Goal: Task Accomplishment & Management: Complete application form

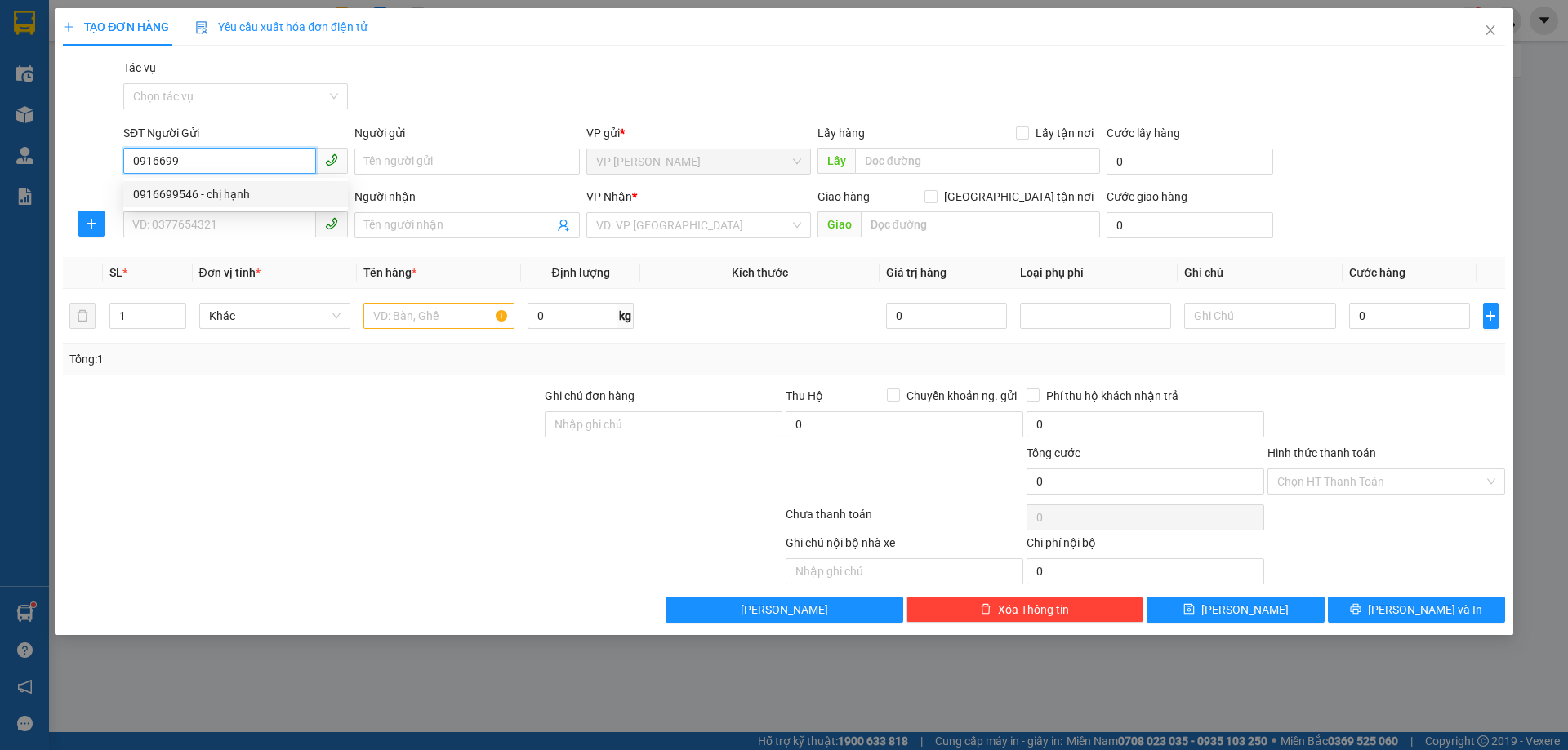
click at [225, 189] on div "0916699546 - chị hạnh" at bounding box center [236, 194] width 205 height 18
type input "0916699546"
type input "chị [PERSON_NAME]"
type input "0916699546"
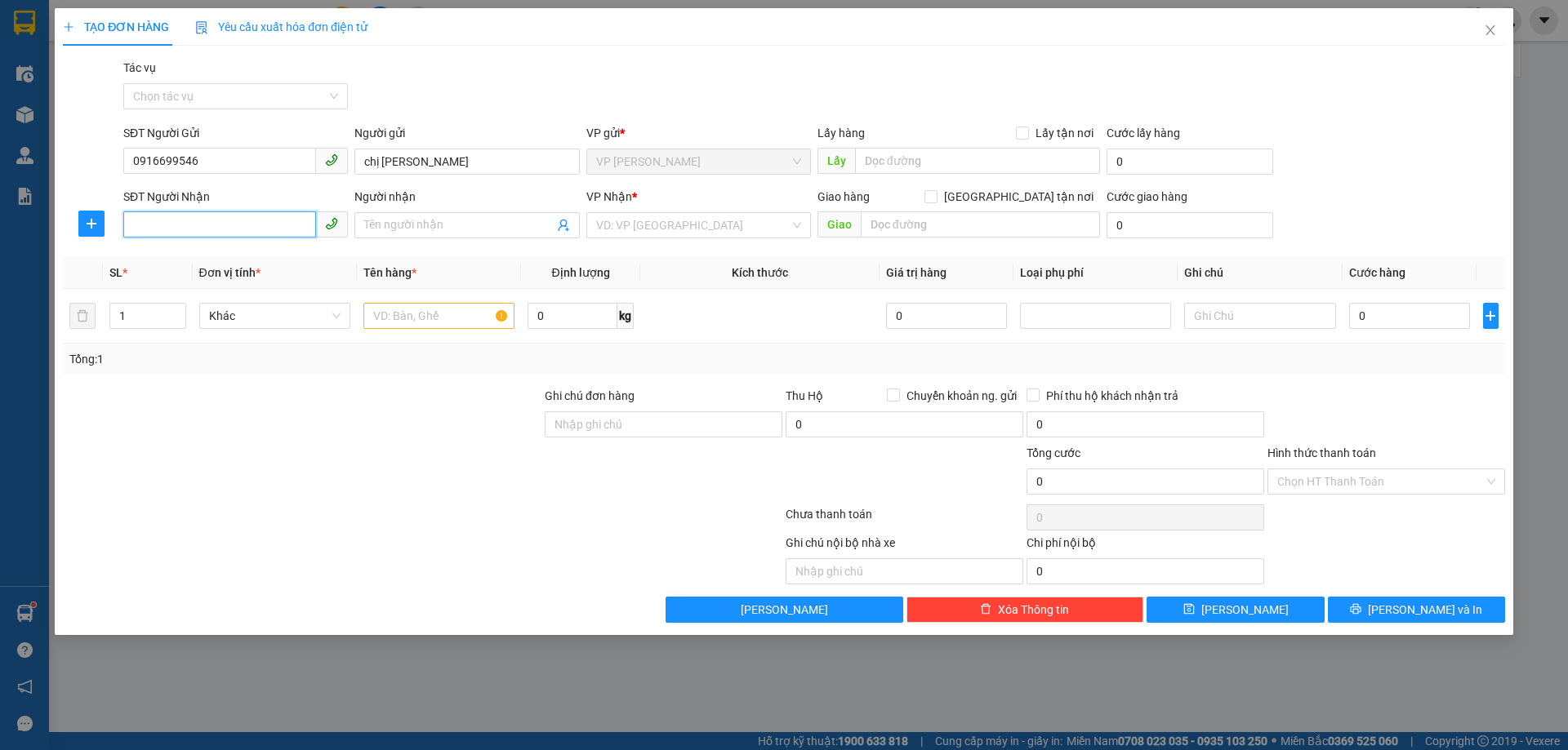
click at [211, 222] on input "SĐT Người Nhận" at bounding box center [219, 225] width 193 height 26
type input "5"
type input "0948492287"
click at [483, 217] on input "Người nhận" at bounding box center [458, 225] width 189 height 18
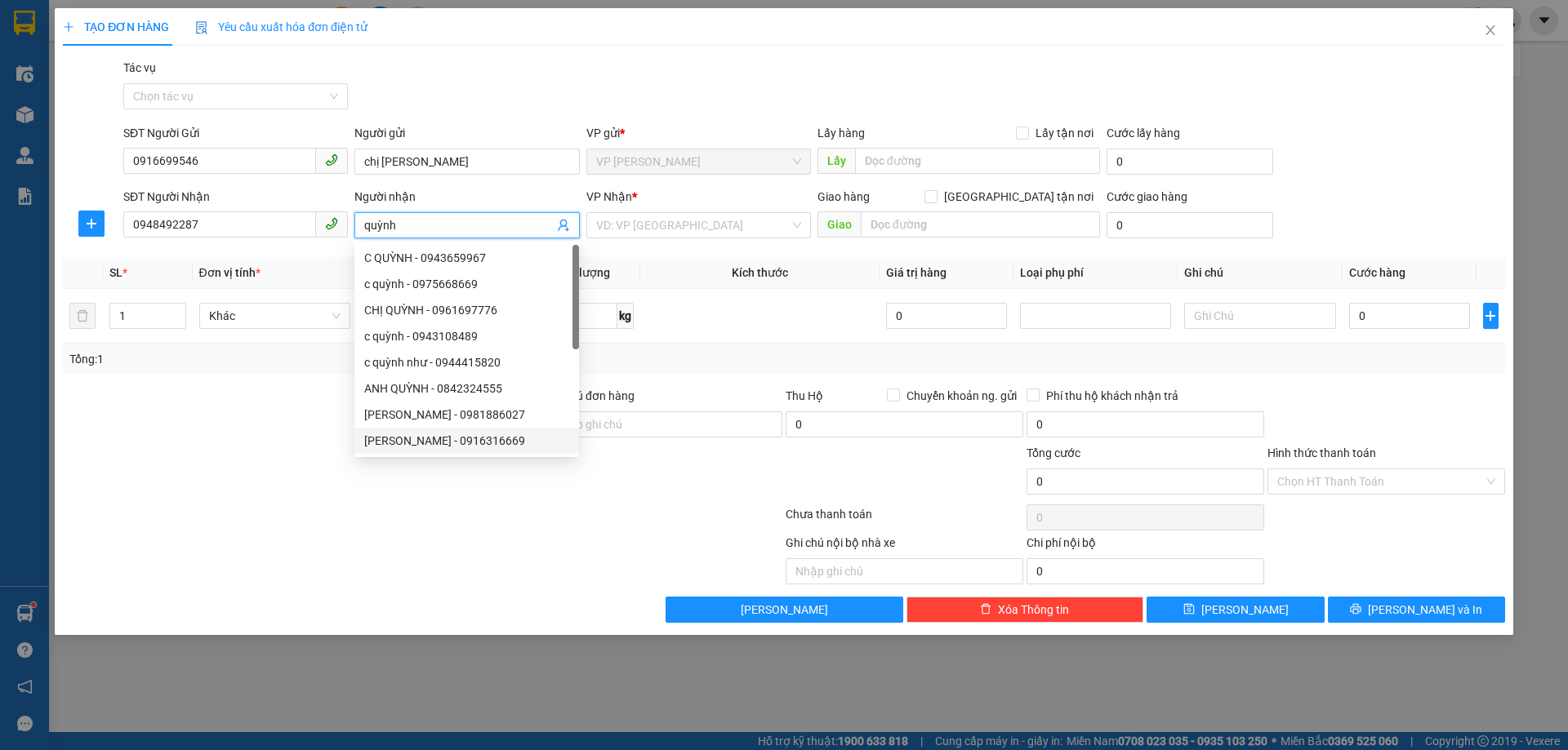
type input "quỳnh"
click at [312, 538] on div at bounding box center [271, 558] width 421 height 50
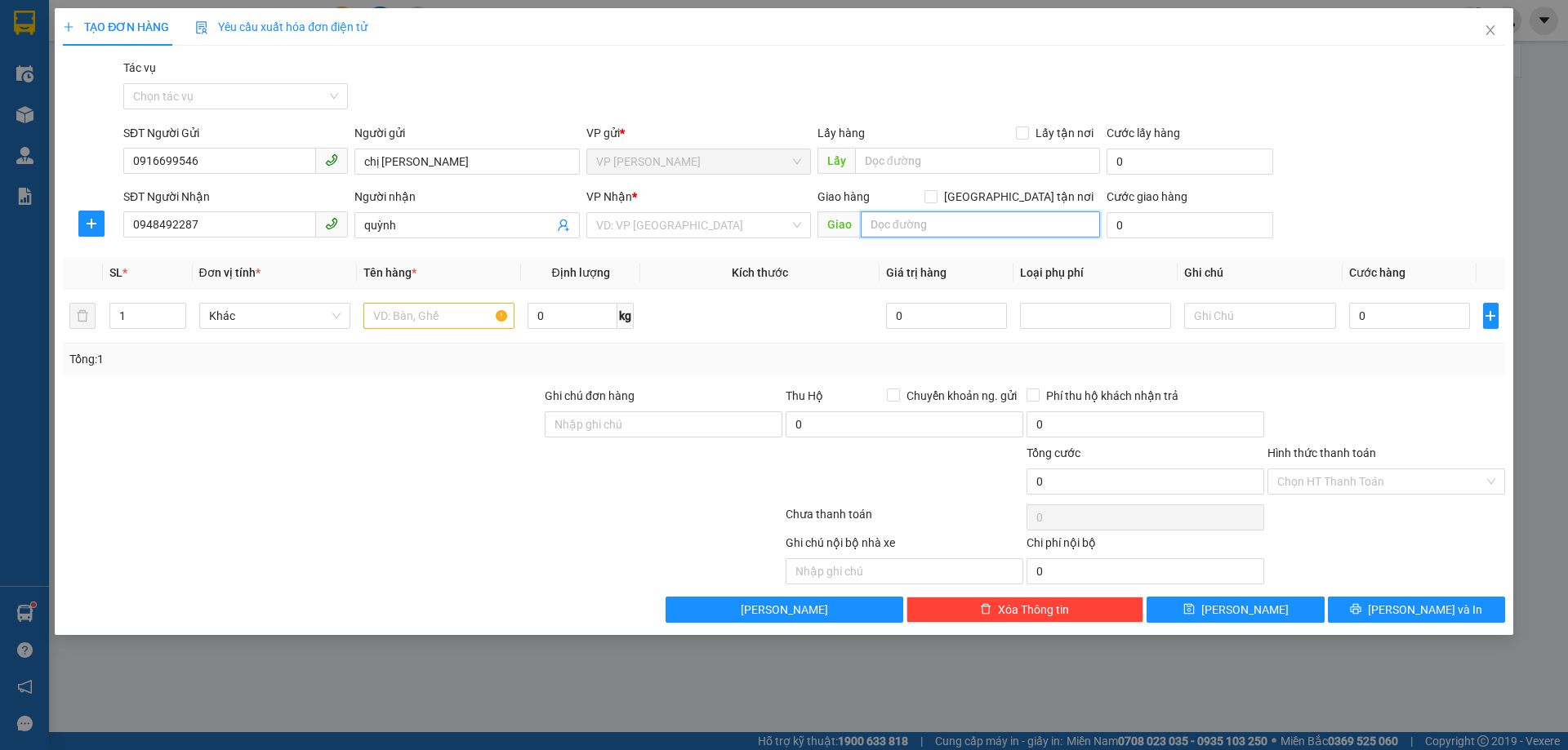
click at [925, 223] on input "text" at bounding box center [980, 225] width 239 height 26
click at [702, 228] on input "search" at bounding box center [693, 226] width 194 height 25
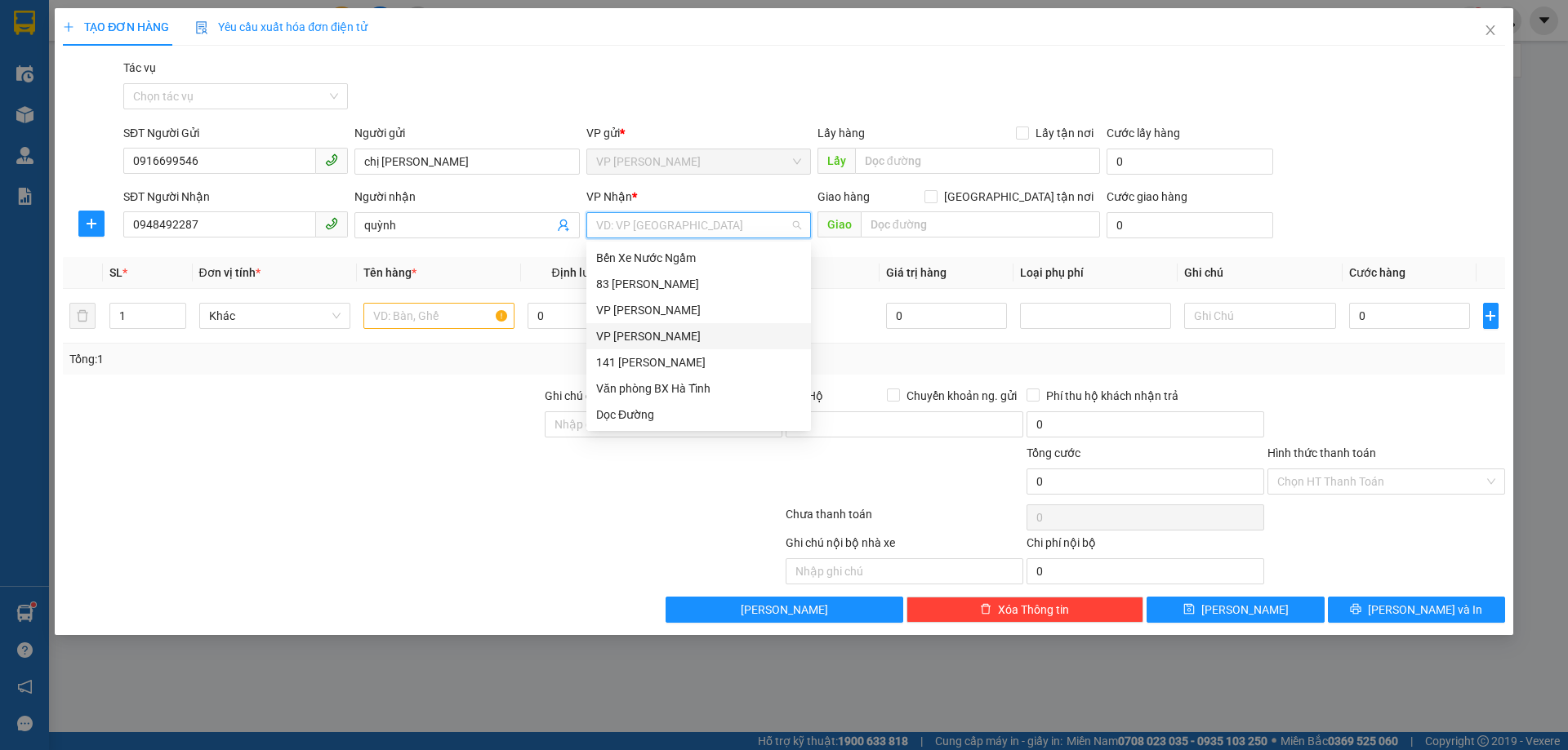
click at [643, 341] on div "VP [PERSON_NAME]" at bounding box center [698, 337] width 205 height 18
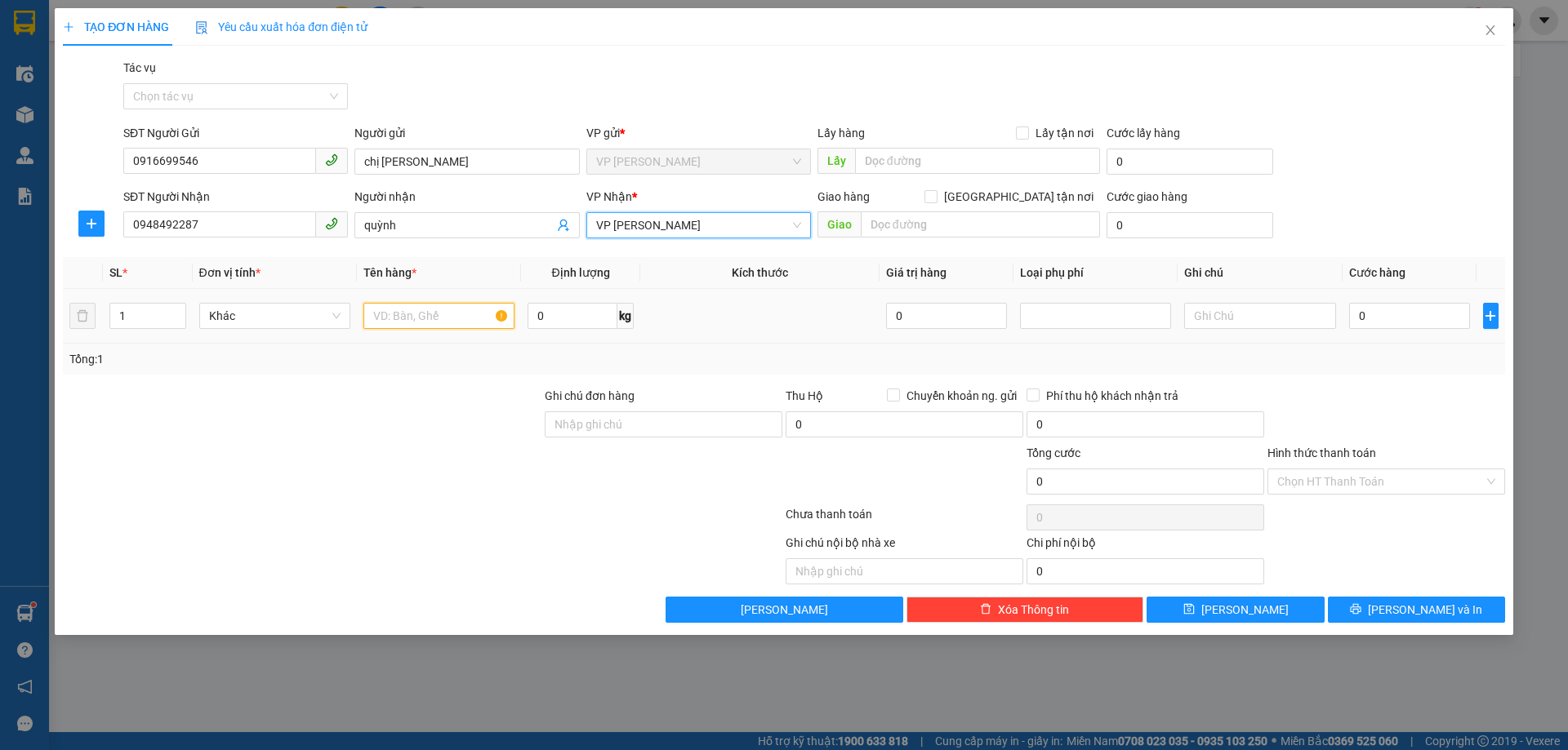
click at [440, 318] on input "text" at bounding box center [439, 316] width 151 height 26
type input "b"
type input "bao bóng"
click at [1402, 327] on input "0" at bounding box center [1409, 316] width 122 height 26
type input "5"
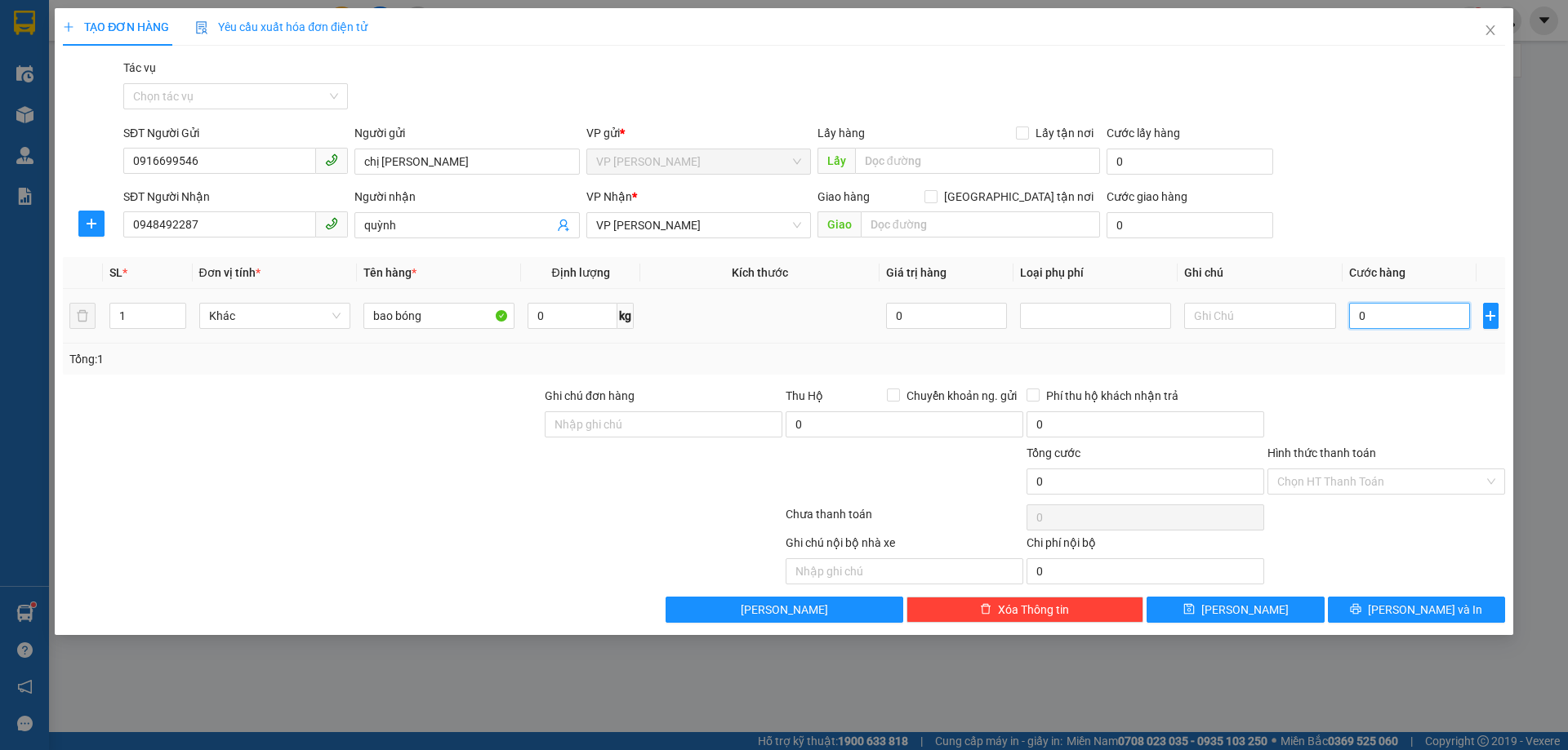
type input "5"
type input "50"
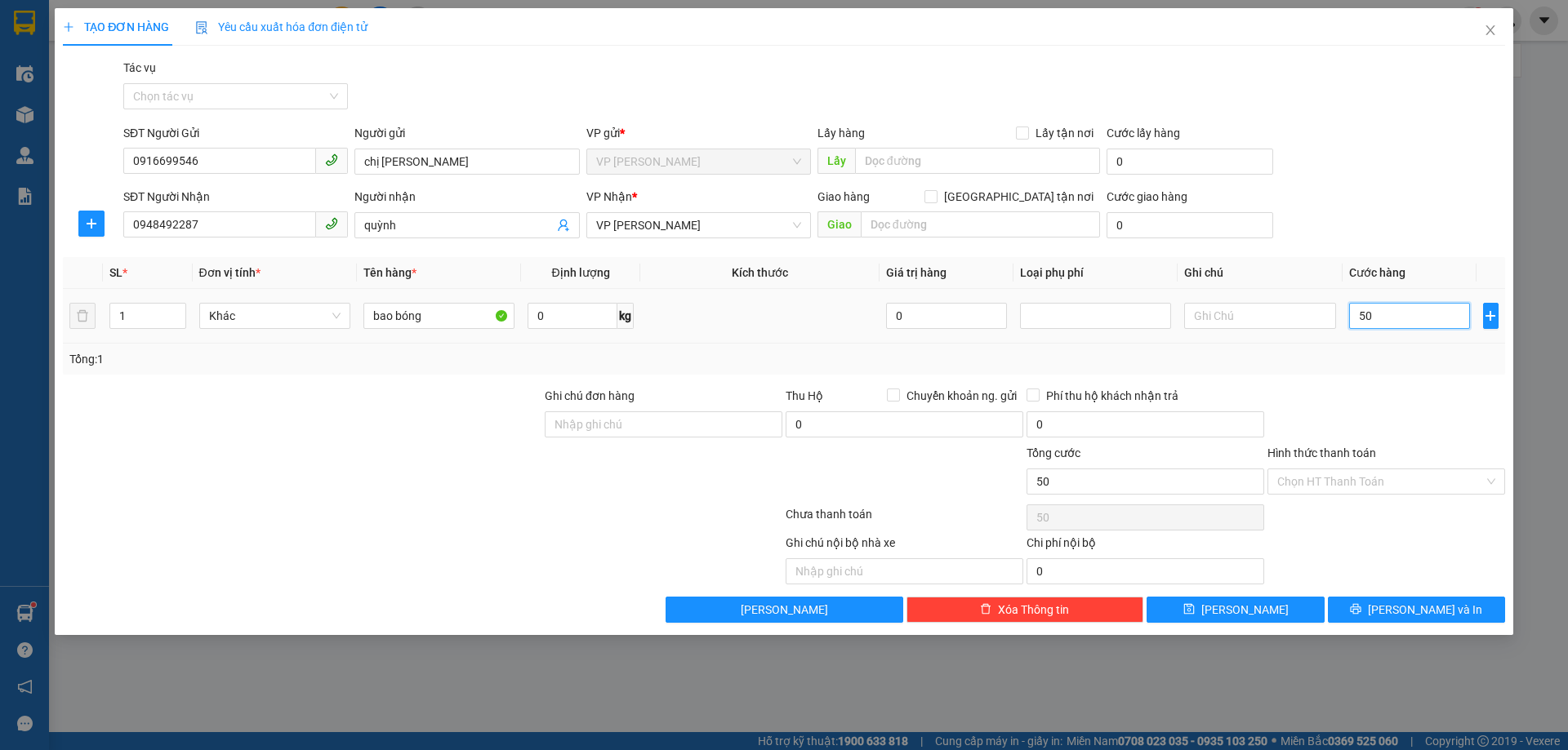
type input "500"
type input "5.000"
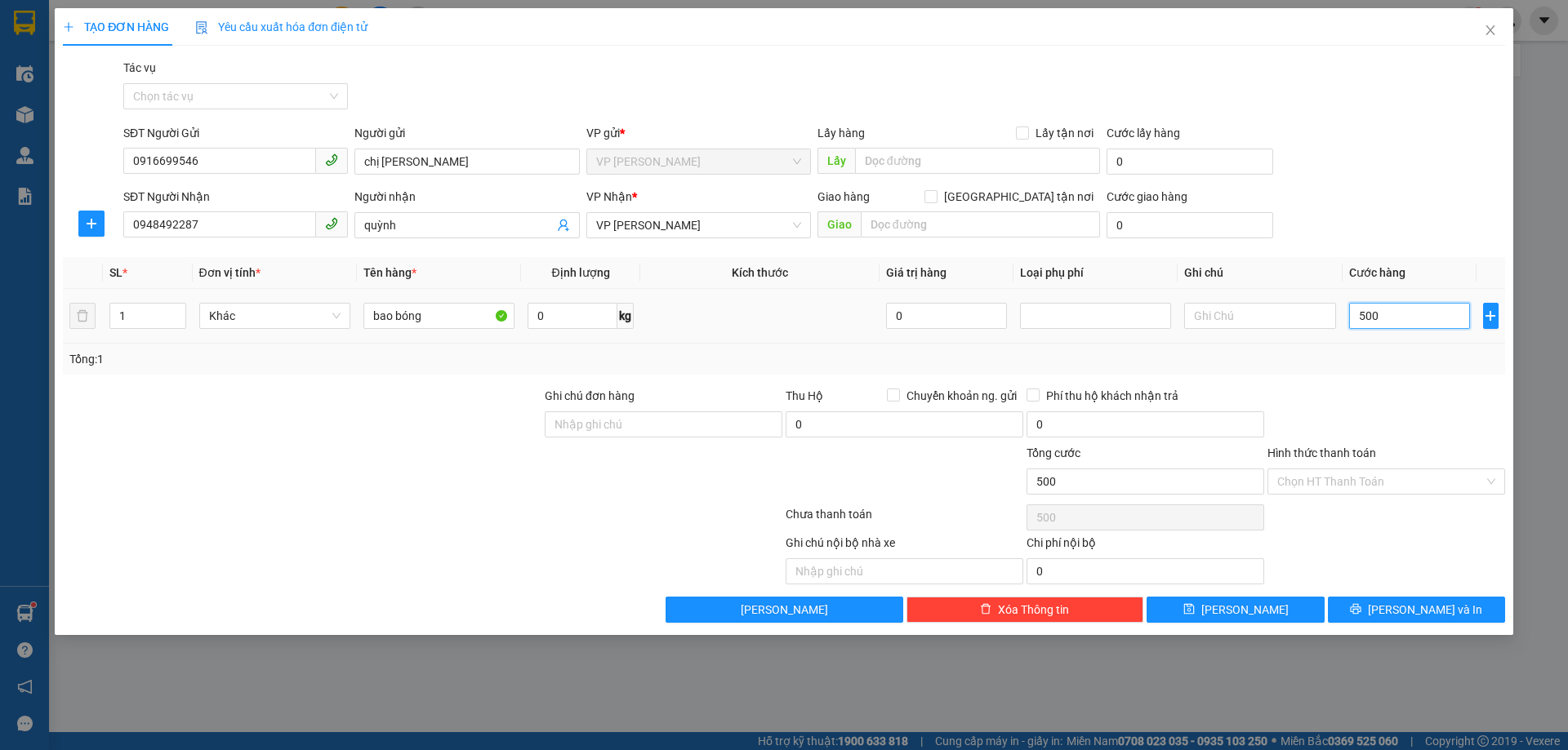
type input "5.000"
type input "50.000"
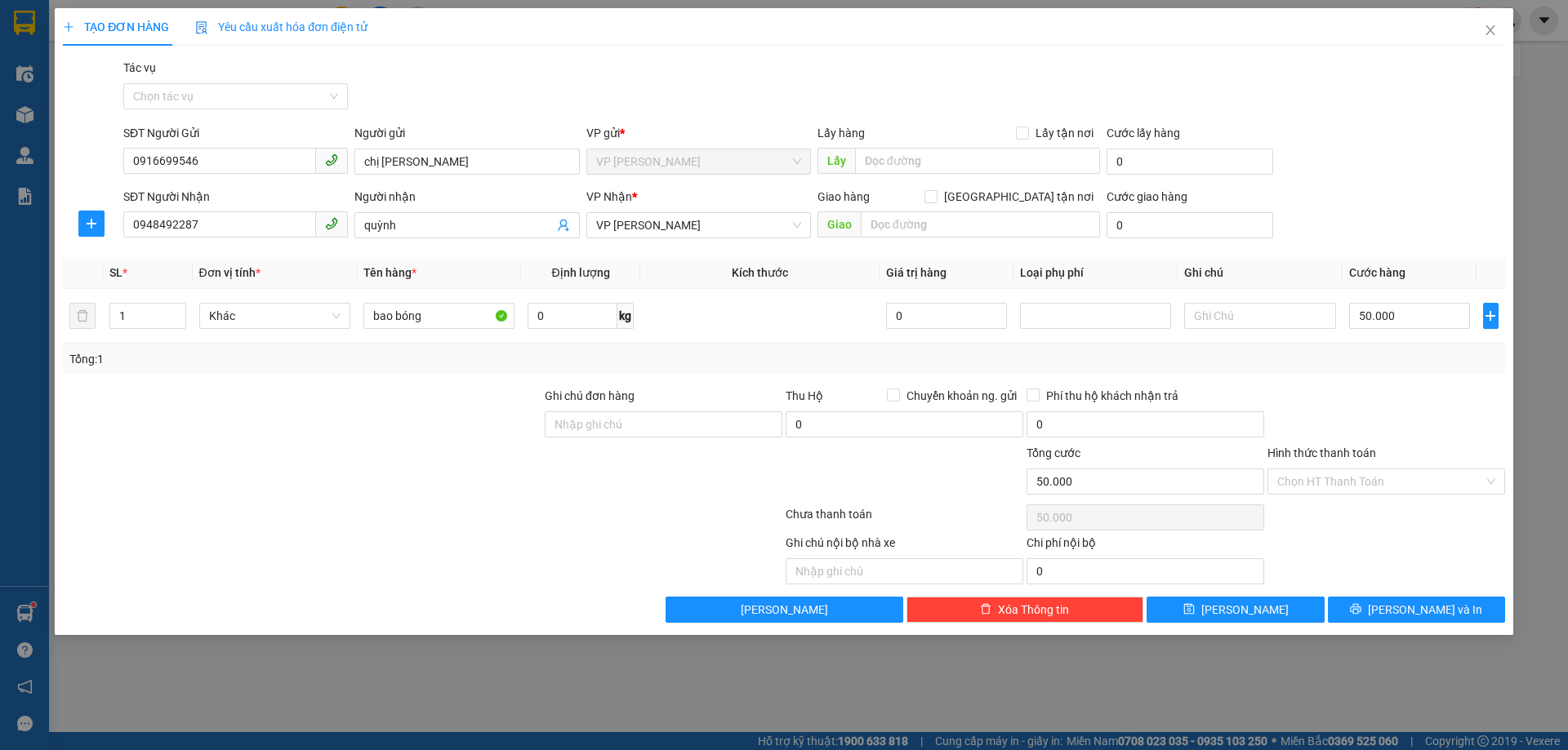
click at [1326, 378] on div "Transit Pickup Surcharge Ids Transit Deliver Surcharge Ids Transit Deliver Surc…" at bounding box center [784, 341] width 1442 height 564
click at [1369, 490] on input "Hình thức thanh toán" at bounding box center [1380, 481] width 207 height 25
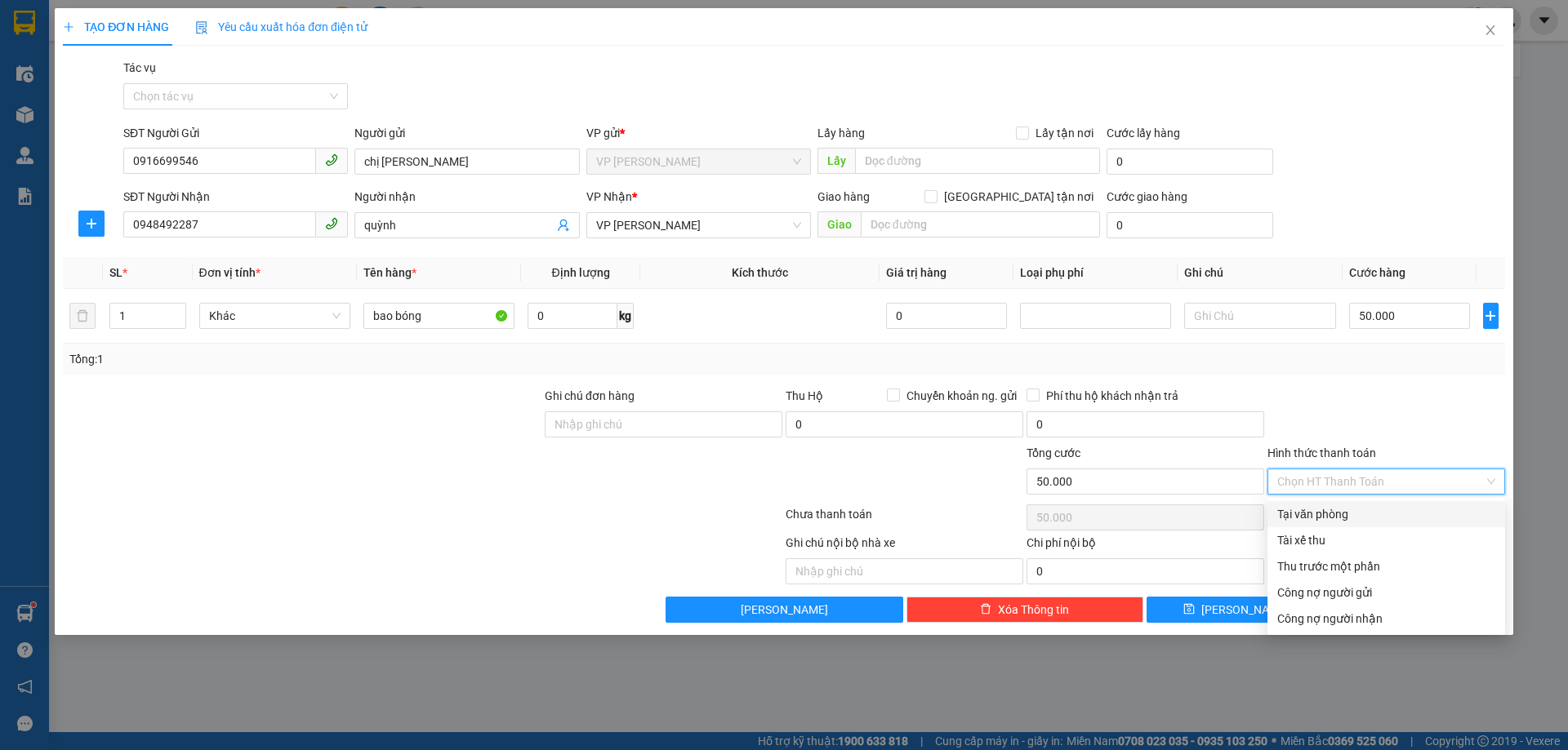
click at [1363, 514] on div "Tại văn phòng" at bounding box center [1385, 514] width 218 height 18
type input "0"
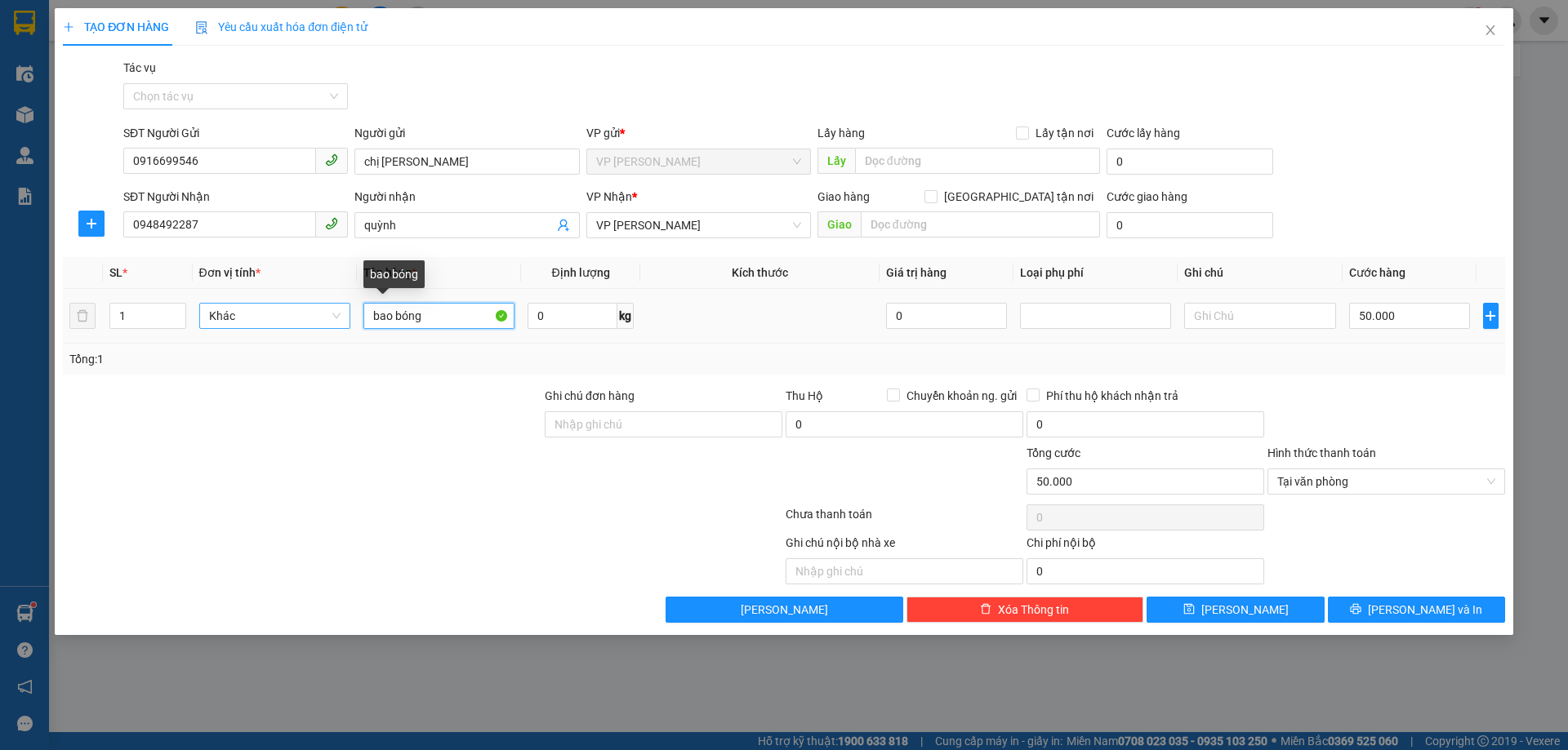
drag, startPoint x: 467, startPoint y: 322, endPoint x: 322, endPoint y: 323, distance: 145.0
click at [322, 323] on tr "1 Khác bao bóng 0 kg 0 50.000" at bounding box center [784, 316] width 1442 height 55
type input "quần áo"
drag, startPoint x: 379, startPoint y: 403, endPoint x: 310, endPoint y: 317, distance: 110.3
click at [380, 403] on div at bounding box center [302, 415] width 482 height 57
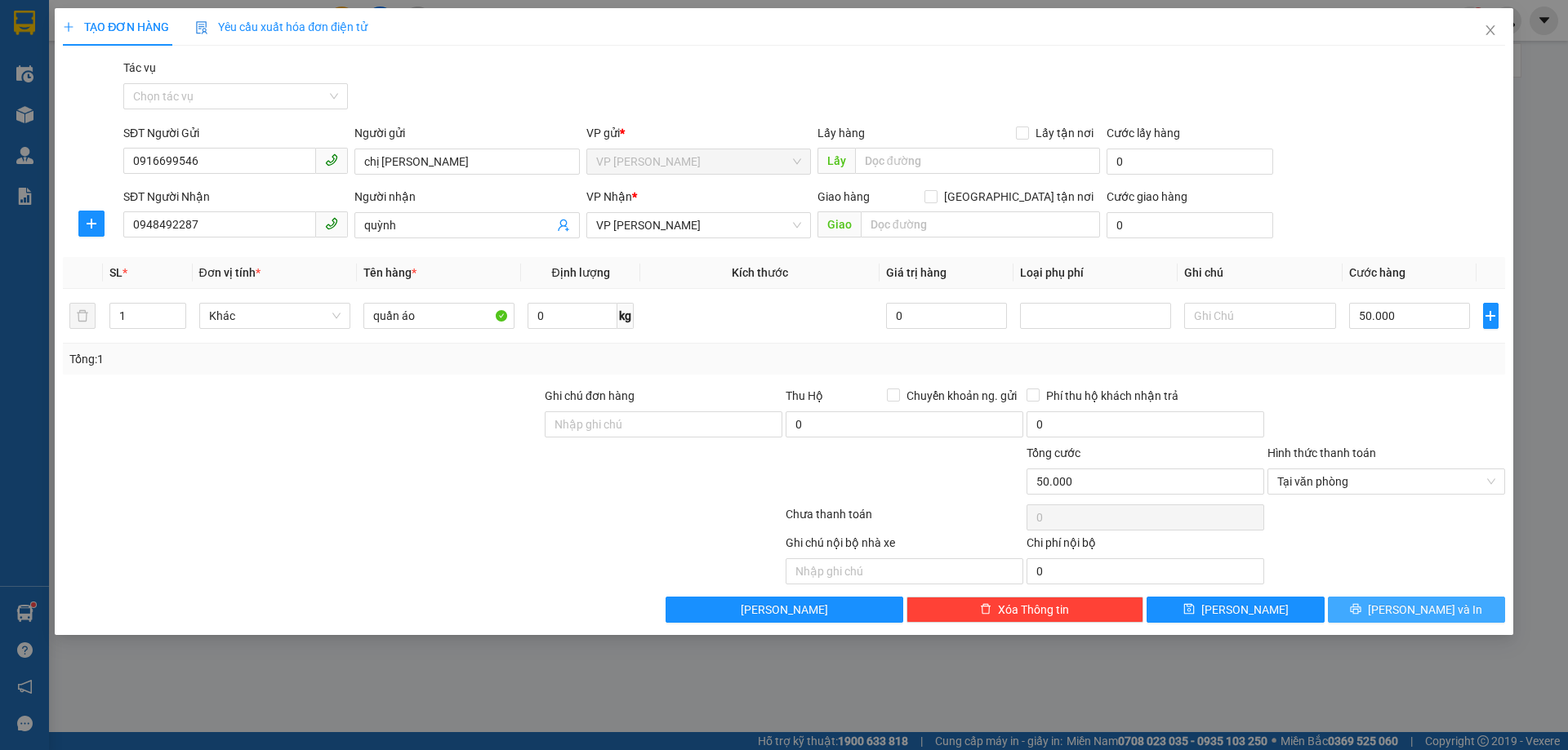
click at [1359, 605] on button "[PERSON_NAME] và In" at bounding box center [1416, 609] width 177 height 26
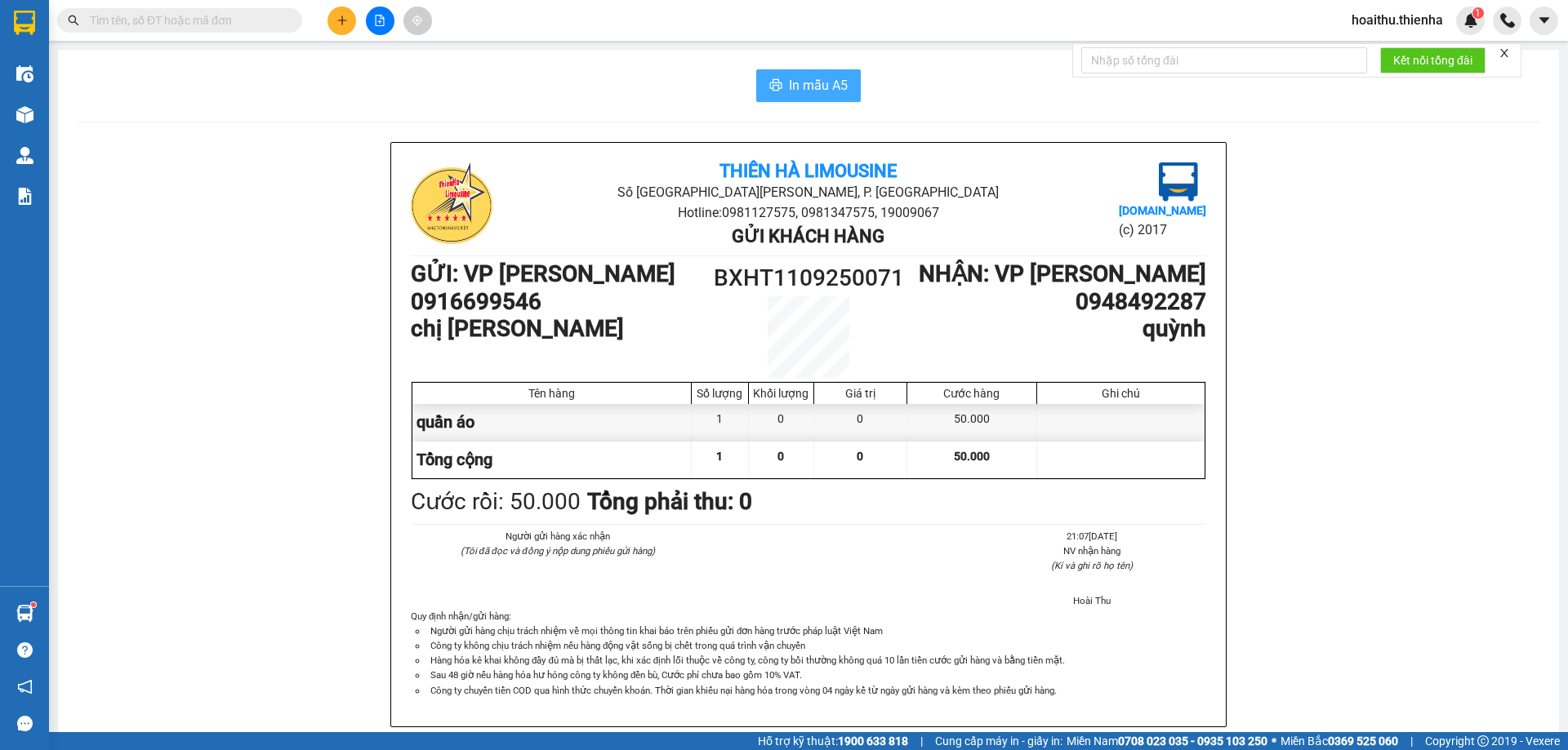
click at [776, 85] on button "In mẫu A5" at bounding box center [808, 85] width 104 height 32
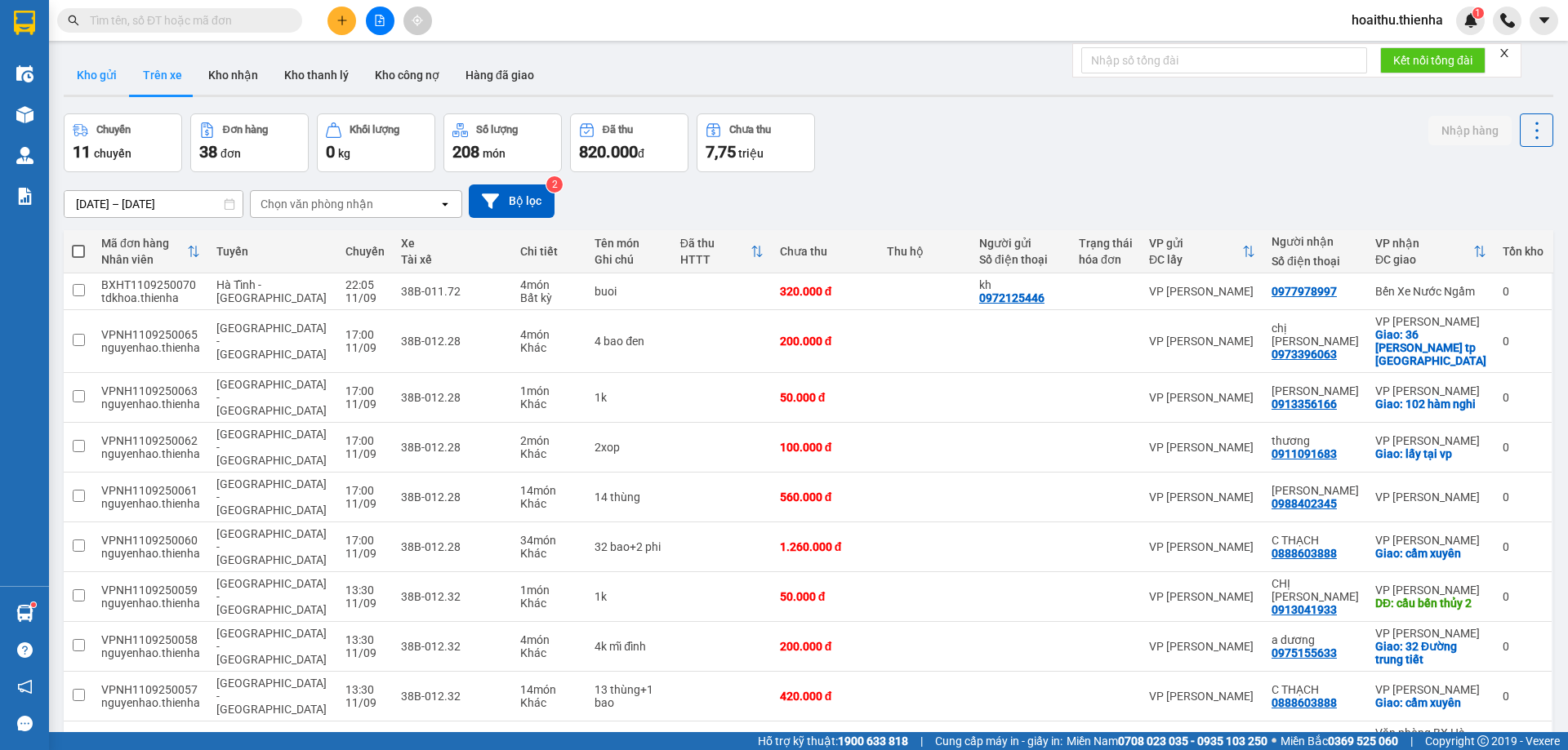
click at [69, 79] on button "Kho gửi" at bounding box center [97, 74] width 66 height 39
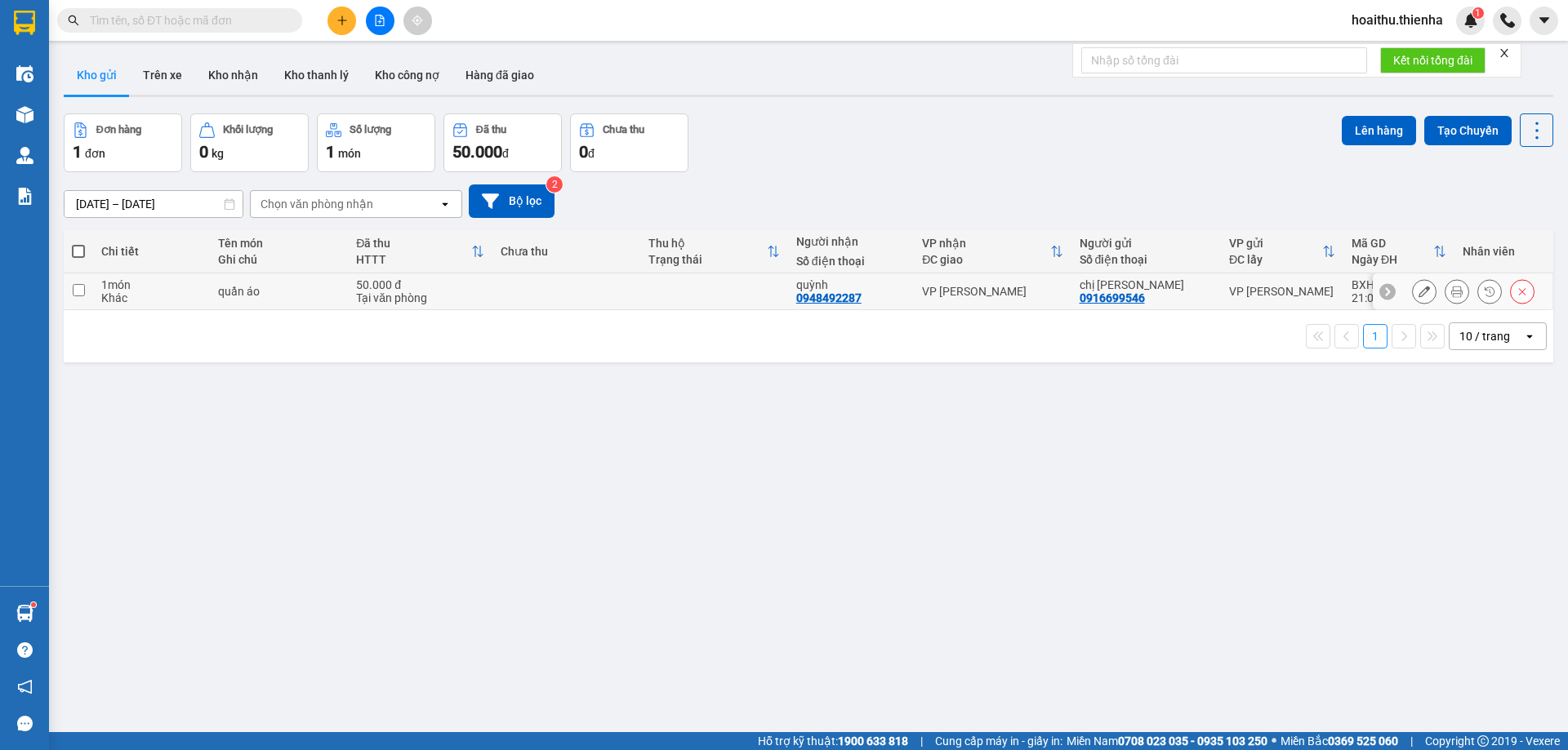
click at [81, 291] on input "checkbox" at bounding box center [79, 289] width 12 height 12
checkbox input "true"
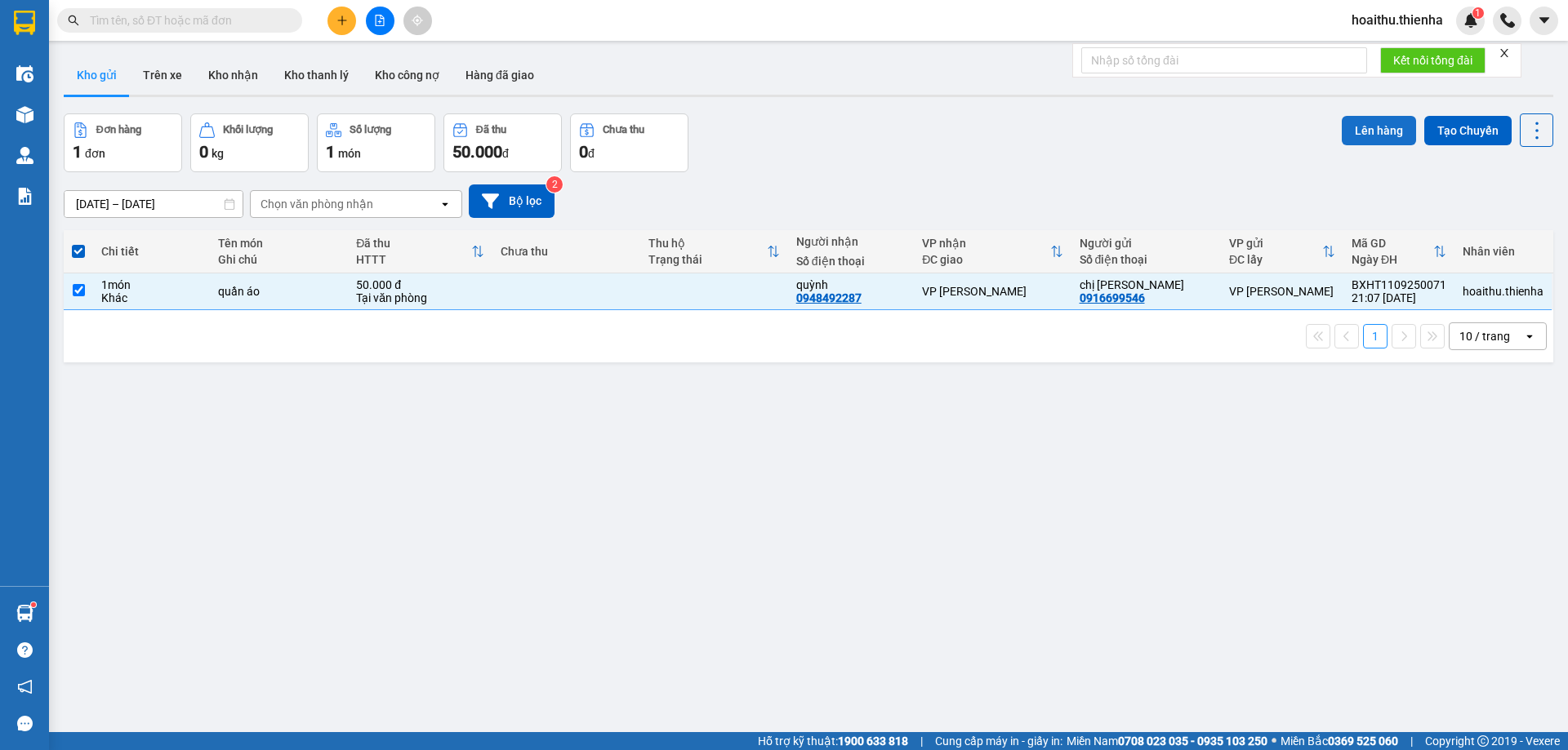
click at [1356, 131] on button "Lên hàng" at bounding box center [1379, 131] width 74 height 30
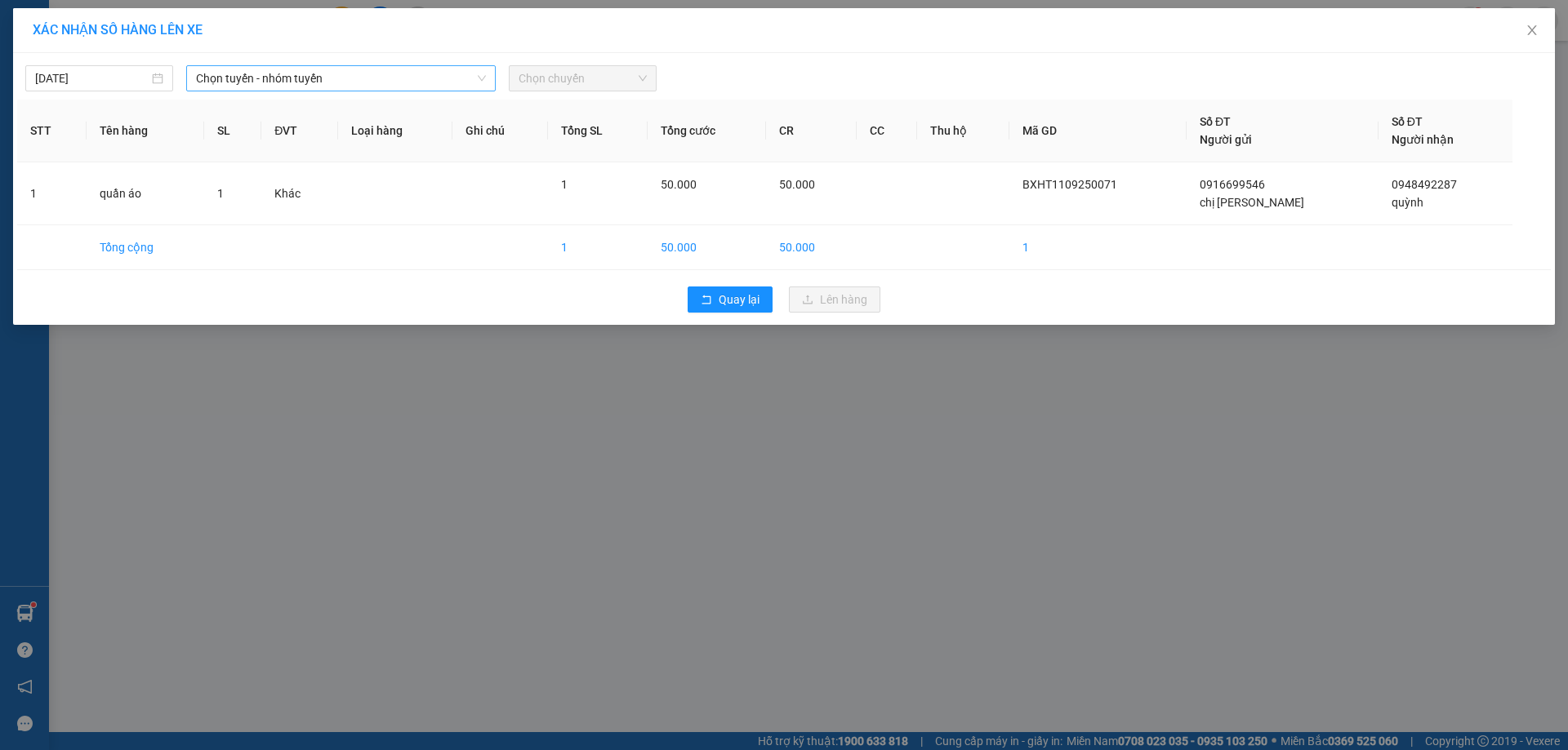
click at [320, 77] on span "Chọn tuyến - nhóm tuyến" at bounding box center [341, 79] width 290 height 25
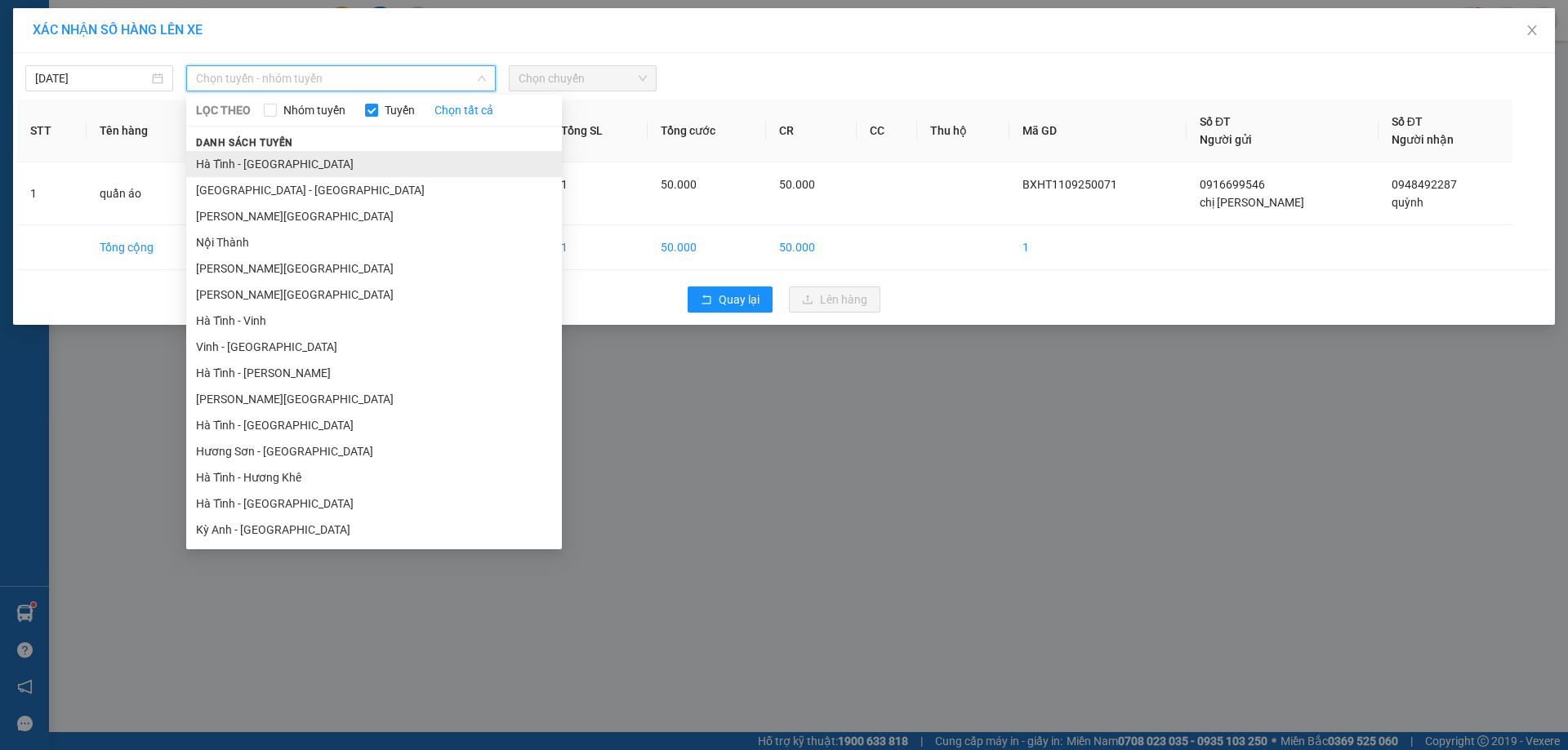
click at [294, 163] on li "Hà Tĩnh - [GEOGRAPHIC_DATA]" at bounding box center [374, 165] width 376 height 26
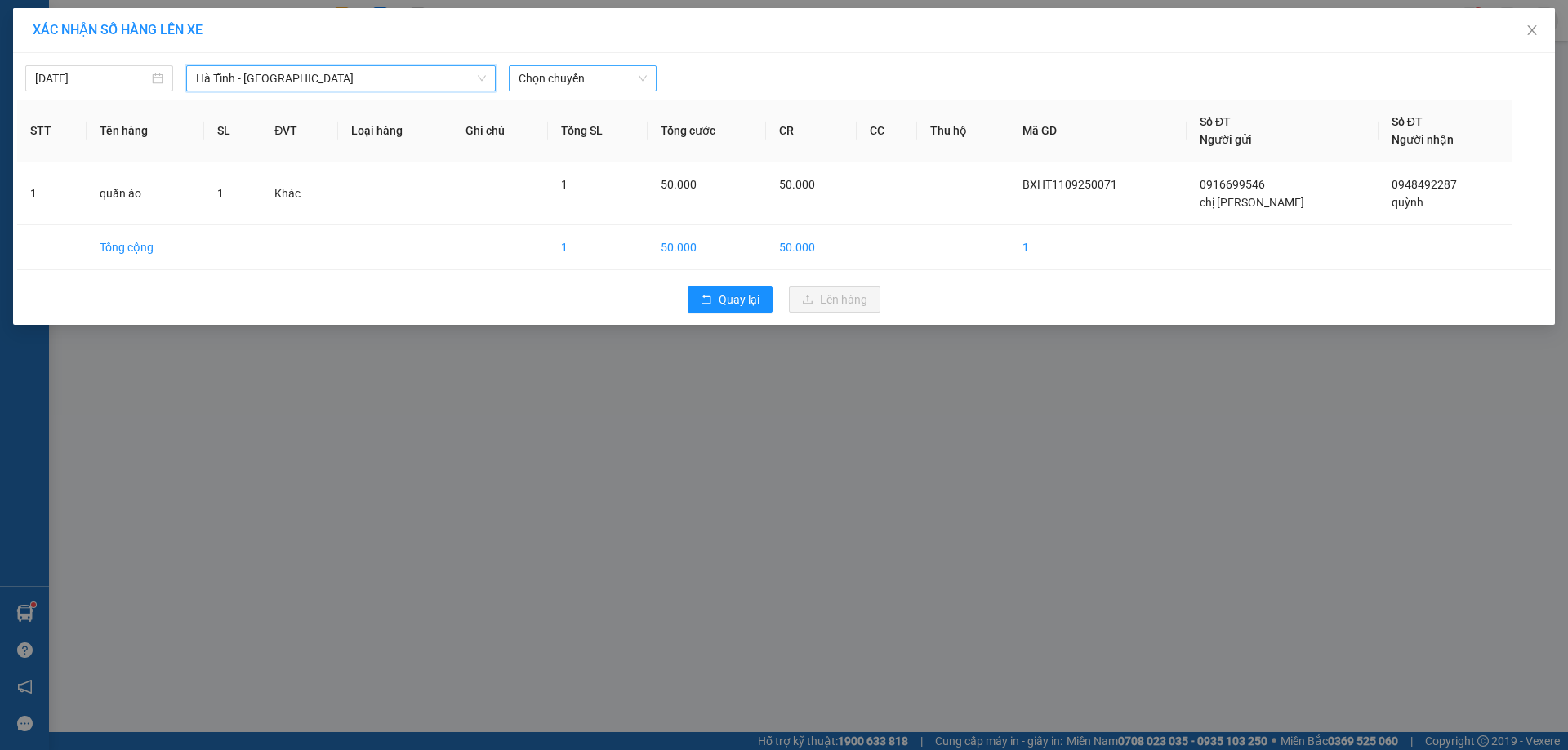
click at [597, 82] on span "Chọn chuyến" at bounding box center [583, 79] width 128 height 25
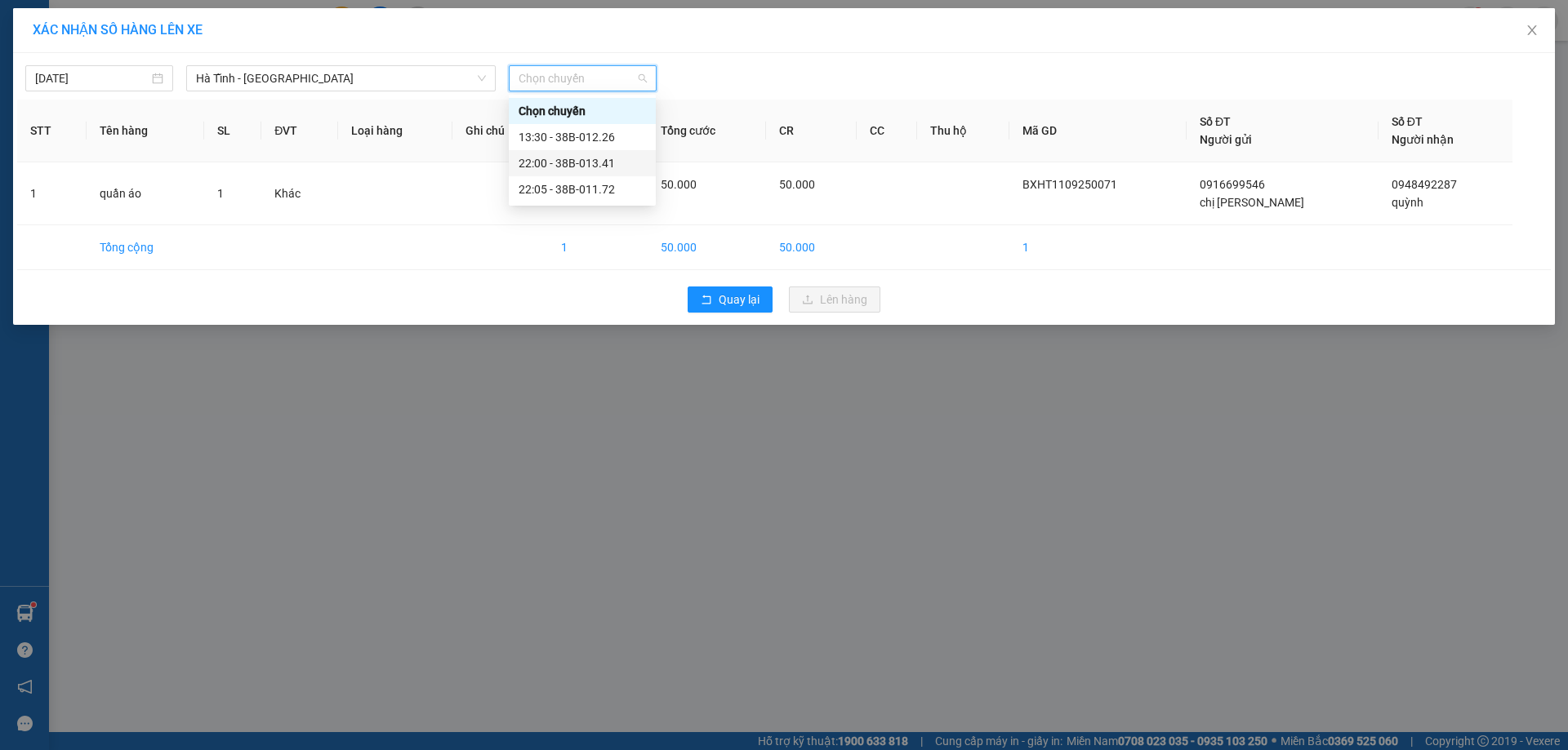
click at [627, 159] on div "22:00 - 38B-013.41" at bounding box center [583, 163] width 127 height 18
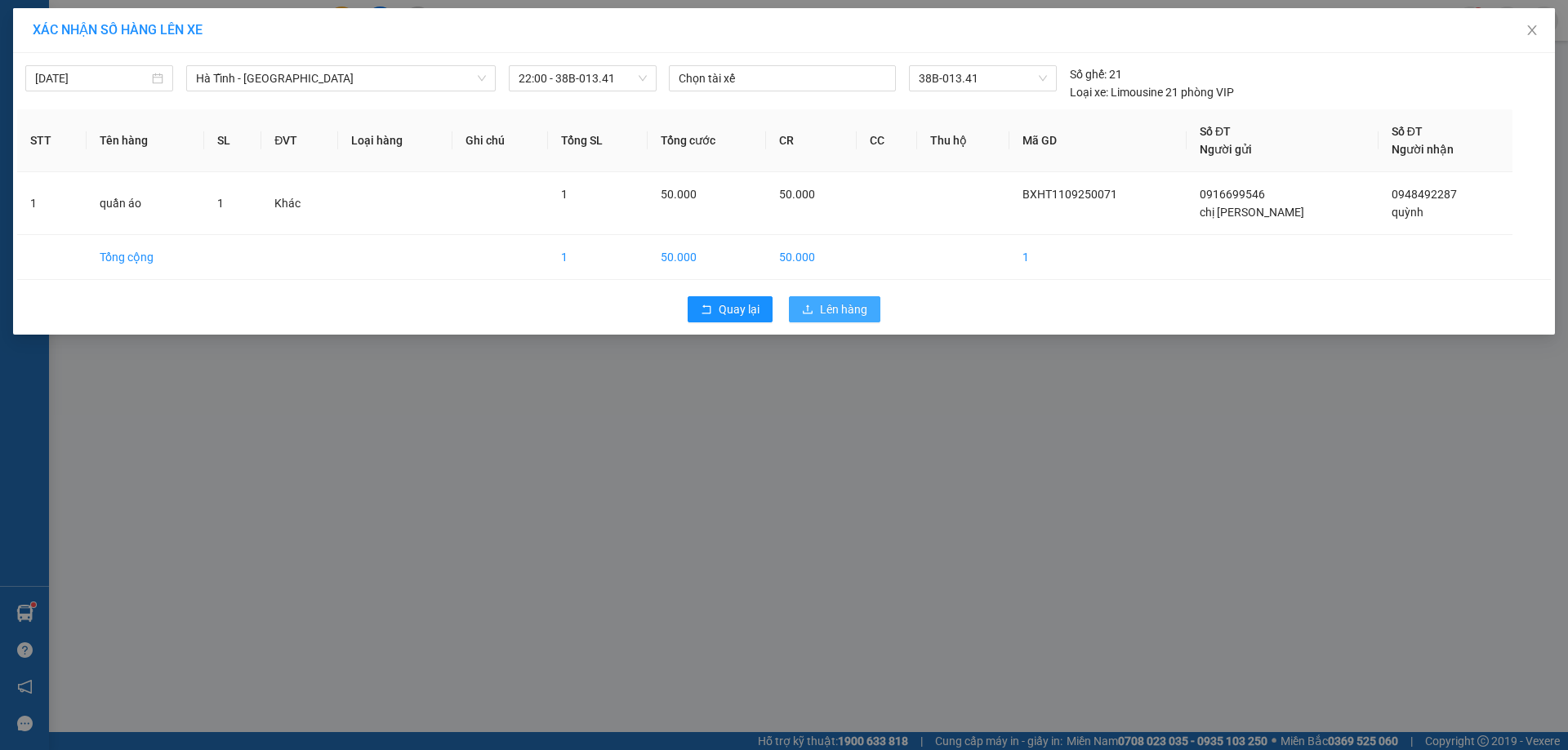
click at [822, 313] on span "Lên hàng" at bounding box center [843, 309] width 47 height 18
